Goal: Obtain resource: Download file/media

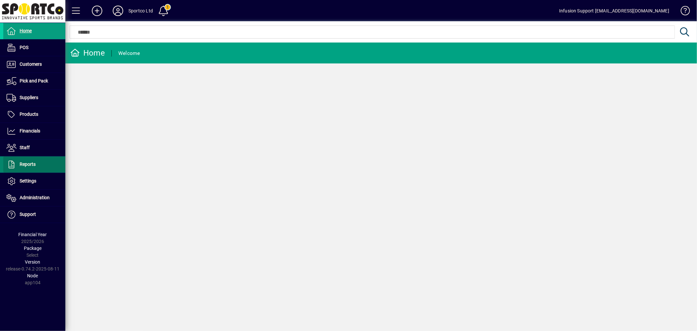
click at [33, 162] on span "Reports" at bounding box center [28, 163] width 16 height 5
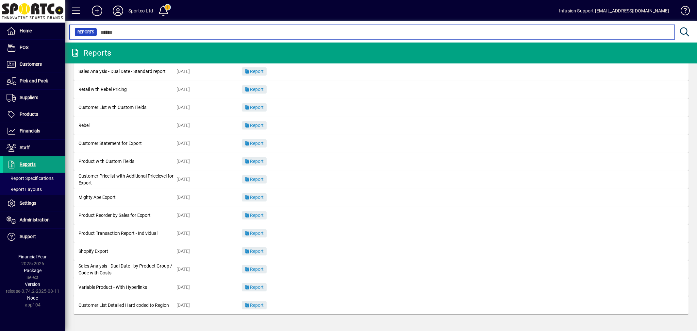
scroll to position [23, 0]
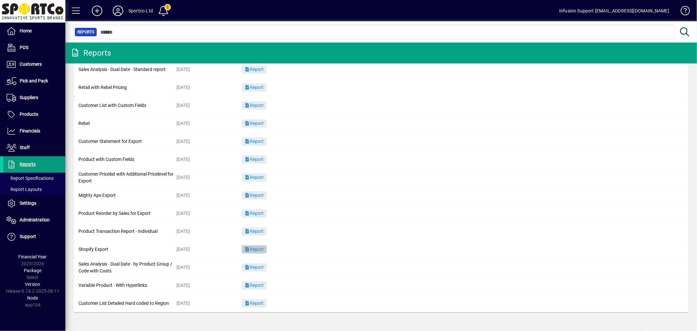
click at [254, 250] on span "Report" at bounding box center [254, 248] width 20 height 5
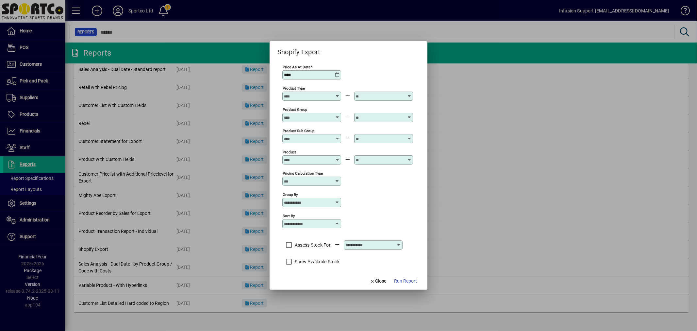
type input "**********"
drag, startPoint x: 376, startPoint y: 190, endPoint x: 376, endPoint y: 186, distance: 3.9
click at [376, 189] on div "Pricing Calculation Type" at bounding box center [347, 180] width 131 height 21
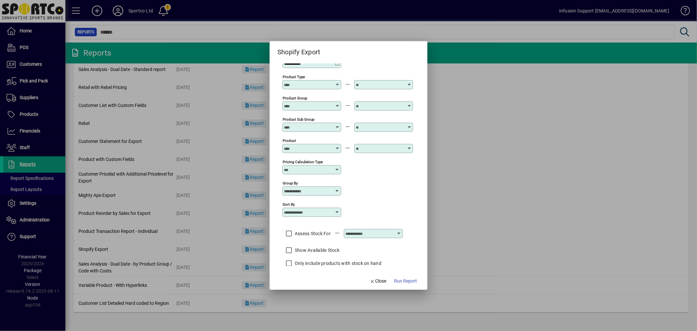
scroll to position [46, 0]
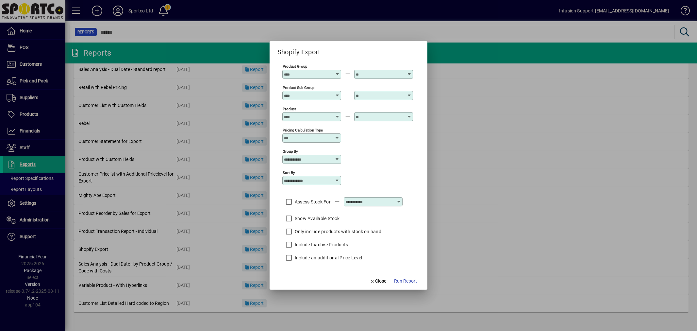
click at [300, 259] on label "Include an additional Price Level" at bounding box center [327, 257] width 69 height 7
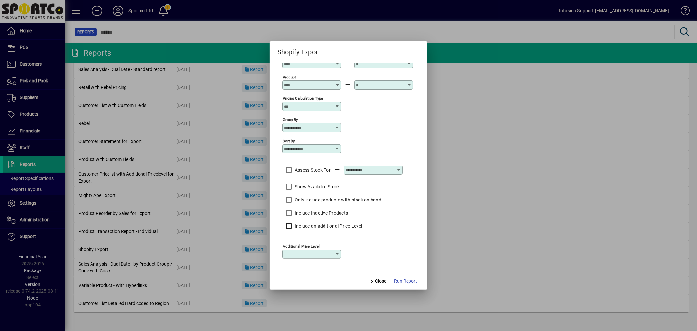
scroll to position [77, 0]
click at [309, 251] on input "Additional Price Level" at bounding box center [309, 253] width 51 height 5
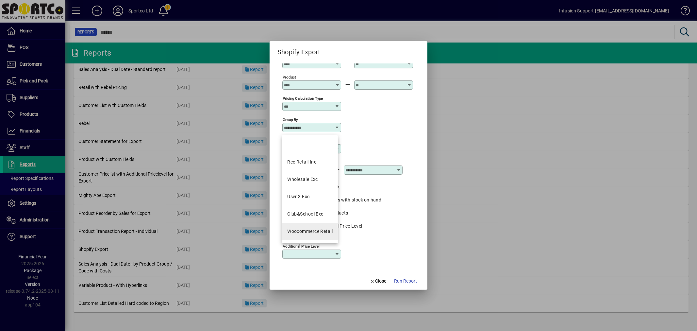
click at [302, 229] on div "Woocommerce Retail" at bounding box center [309, 231] width 45 height 7
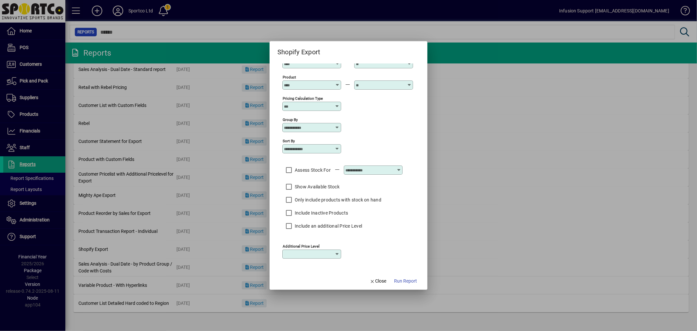
type input "**********"
click at [404, 281] on span "Run Report" at bounding box center [405, 280] width 23 height 7
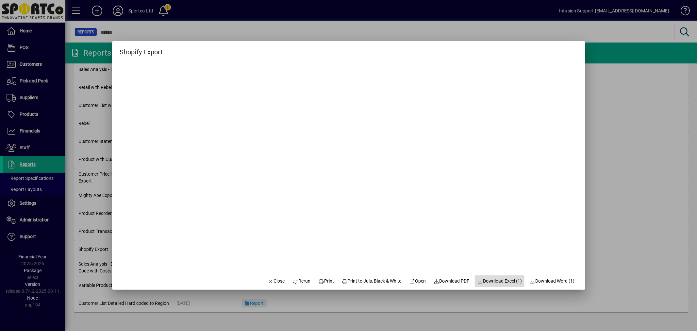
click at [504, 279] on span "Download Excel (1)" at bounding box center [499, 280] width 45 height 7
drag, startPoint x: 267, startPoint y: 279, endPoint x: 216, endPoint y: 261, distance: 54.2
click at [268, 280] on span "Close" at bounding box center [276, 280] width 17 height 7
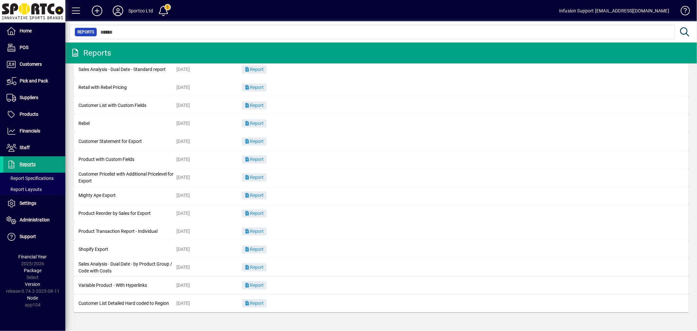
drag, startPoint x: 427, startPoint y: 154, endPoint x: 421, endPoint y: 158, distance: 7.1
click at [425, 156] on mat-card-content "Product with Custom Fields [DATE] Report" at bounding box center [380, 159] width 605 height 15
click at [378, 217] on mat-card-content "Product Reorder by Sales for Export [DATE] Report" at bounding box center [380, 213] width 605 height 15
click at [28, 111] on span "Products" at bounding box center [29, 113] width 19 height 5
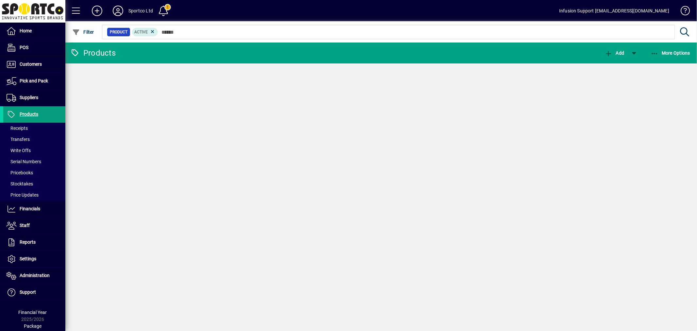
click at [118, 9] on icon at bounding box center [117, 11] width 13 height 10
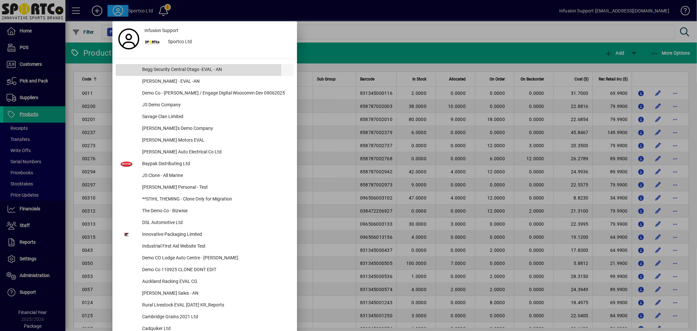
click at [158, 70] on div "Begg Security Central Otago -EVAL - AN" at bounding box center [215, 70] width 157 height 12
